Goal: Check status: Check status

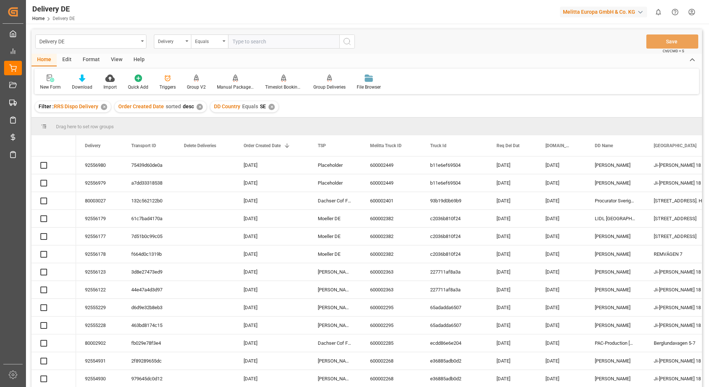
click at [103, 107] on div "✕" at bounding box center [104, 107] width 6 height 6
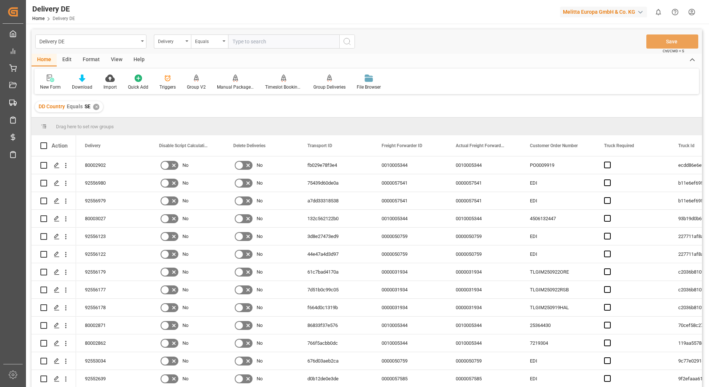
click at [258, 44] on input "text" at bounding box center [283, 41] width 111 height 14
type input "92557093"
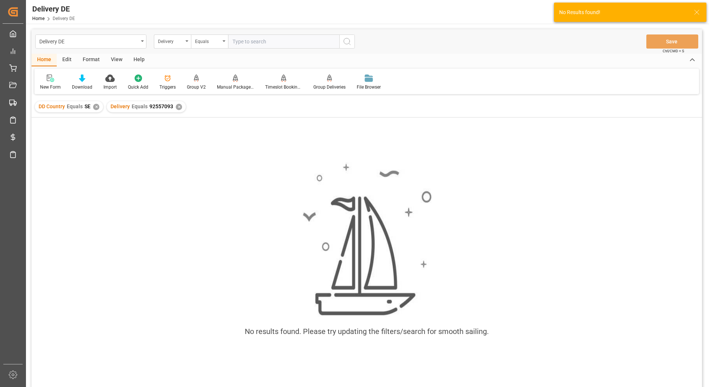
click at [95, 106] on div "✕" at bounding box center [96, 107] width 6 height 6
